Goal: Find specific page/section: Find specific page/section

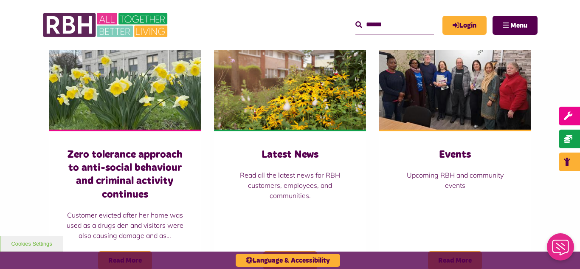
scroll to position [594, 0]
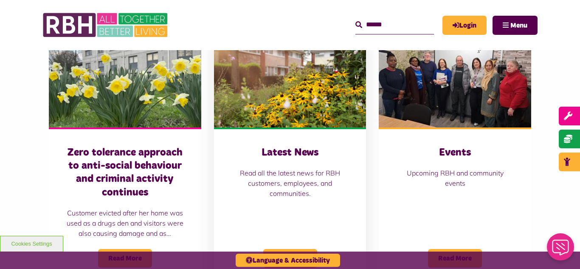
click at [270, 92] on img at bounding box center [290, 79] width 152 height 95
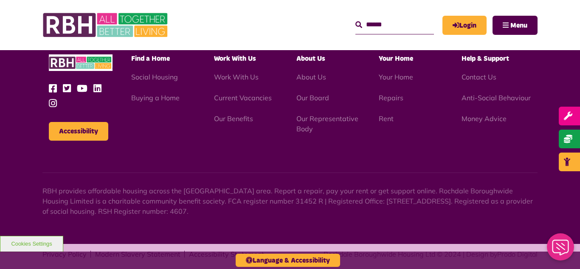
scroll to position [924, 0]
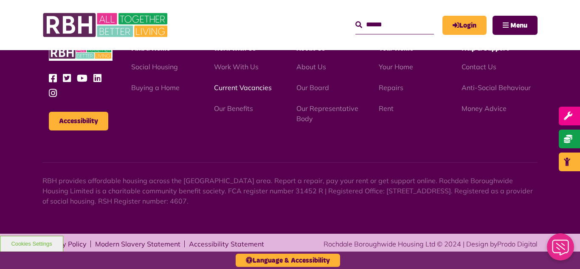
click at [240, 88] on link "Current Vacancies" at bounding box center [243, 87] width 58 height 8
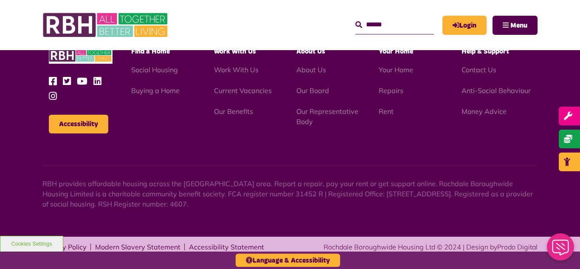
scroll to position [997, 0]
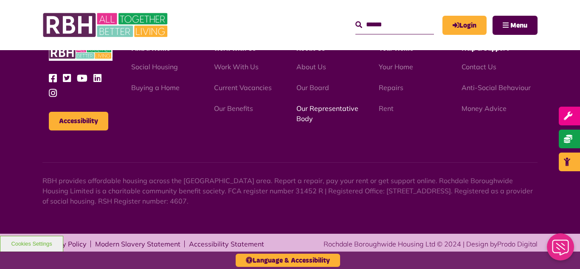
click at [321, 109] on link "Our Representative Body" at bounding box center [327, 113] width 62 height 19
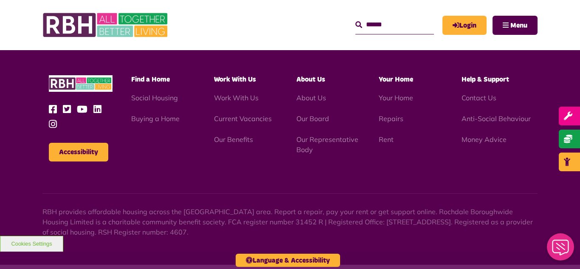
scroll to position [2464, 0]
